Goal: Find specific page/section

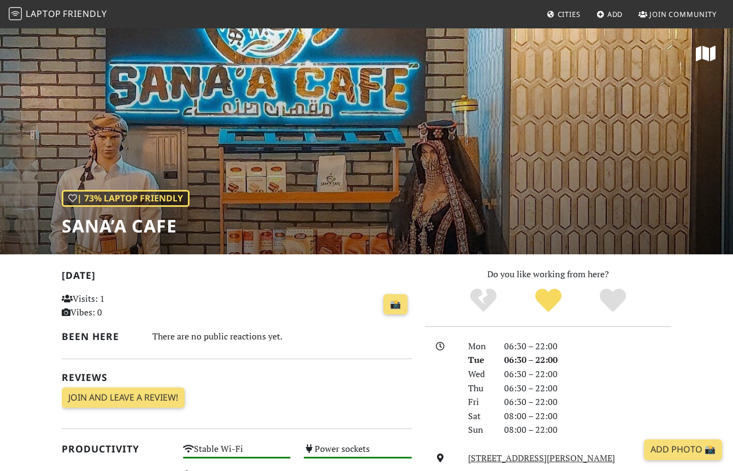
click at [575, 14] on span "Cities" at bounding box center [568, 14] width 23 height 10
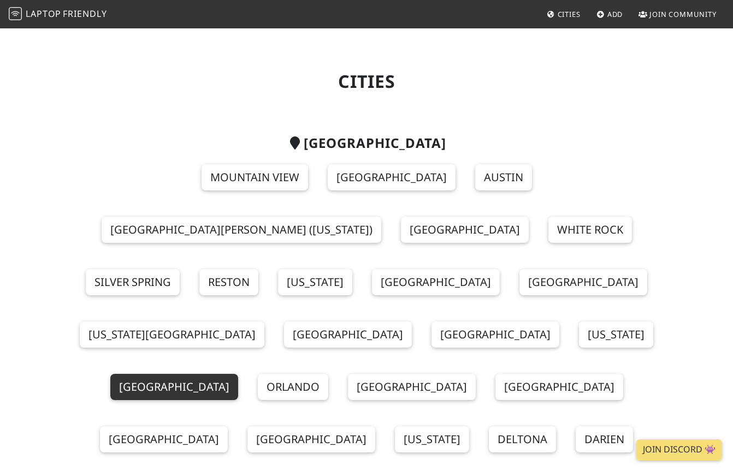
click at [238, 374] on link "San Francisco" at bounding box center [174, 387] width 128 height 26
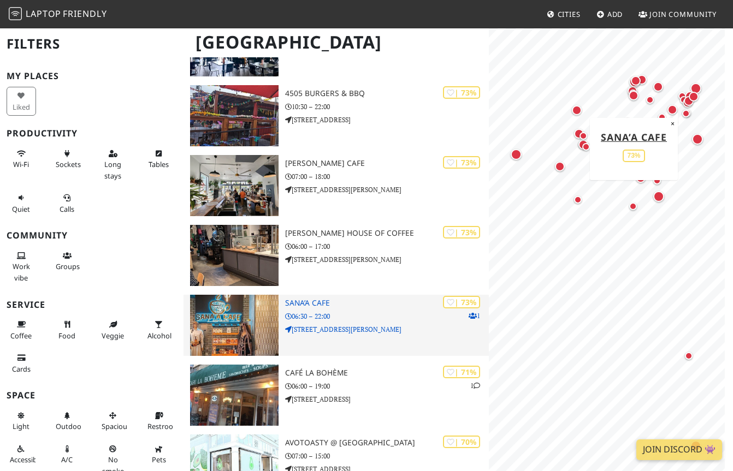
scroll to position [910, 0]
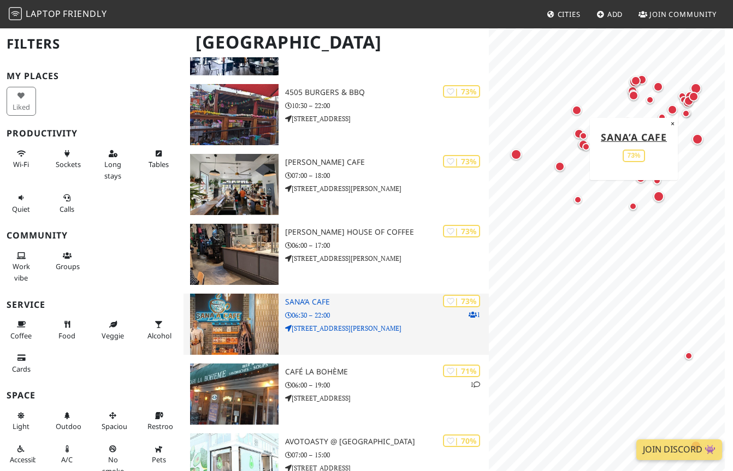
click at [322, 330] on p "199 New Montgomery St" at bounding box center [387, 328] width 204 height 10
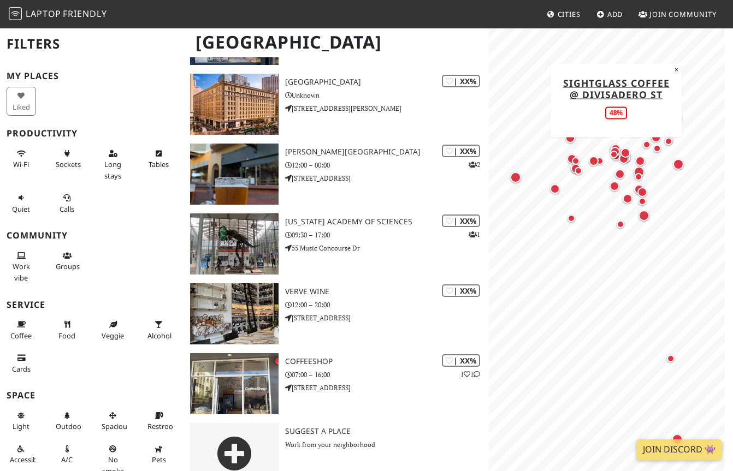
scroll to position [3668, 0]
